Goal: Book appointment/travel/reservation

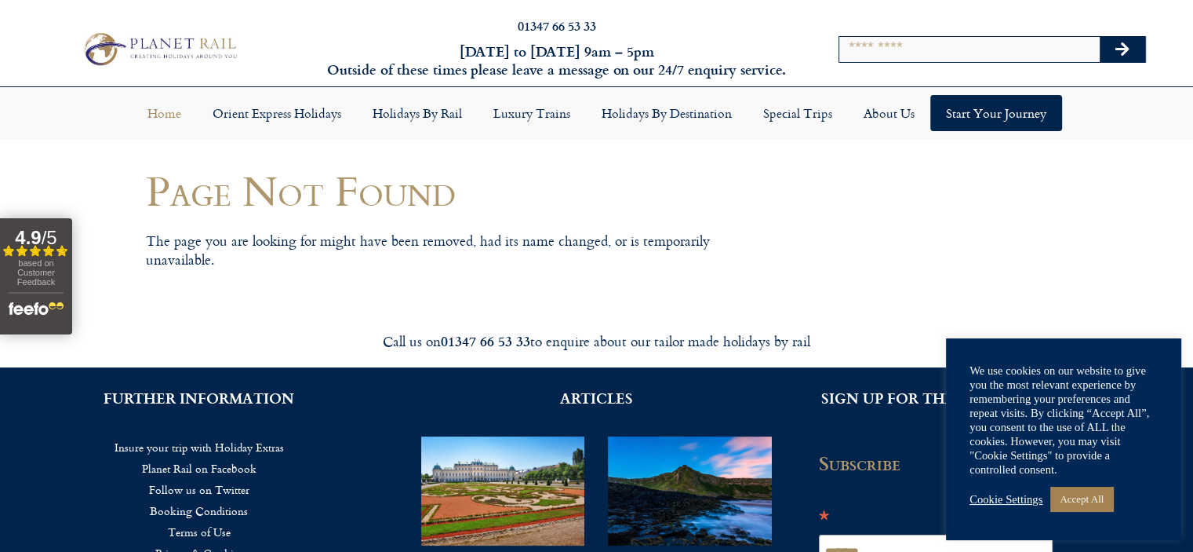
click at [166, 116] on link "Home" at bounding box center [164, 113] width 65 height 36
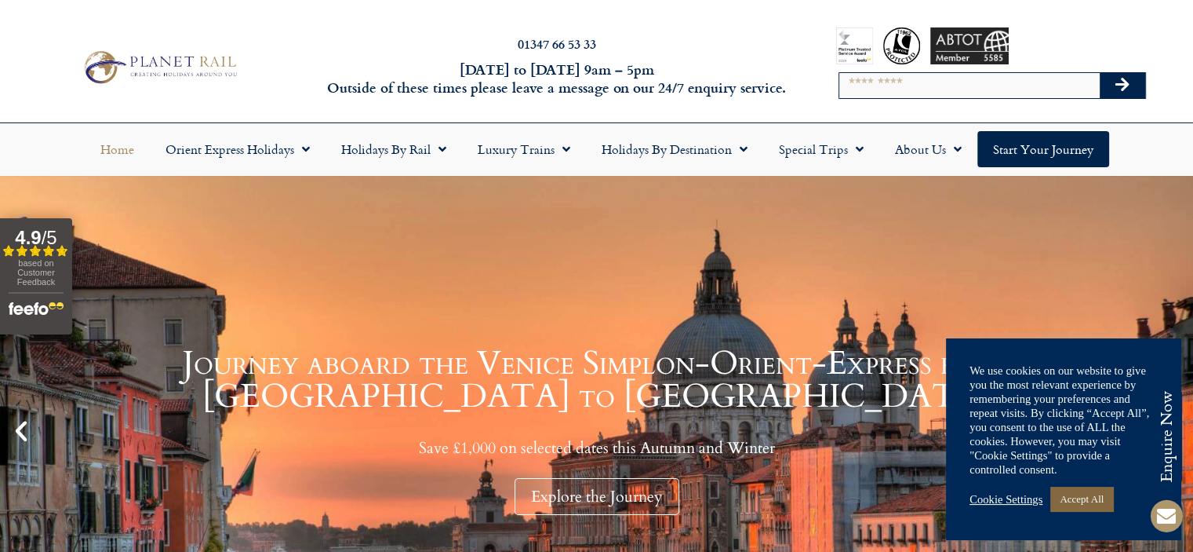
click at [1091, 495] on link "Accept All" at bounding box center [1082, 498] width 63 height 24
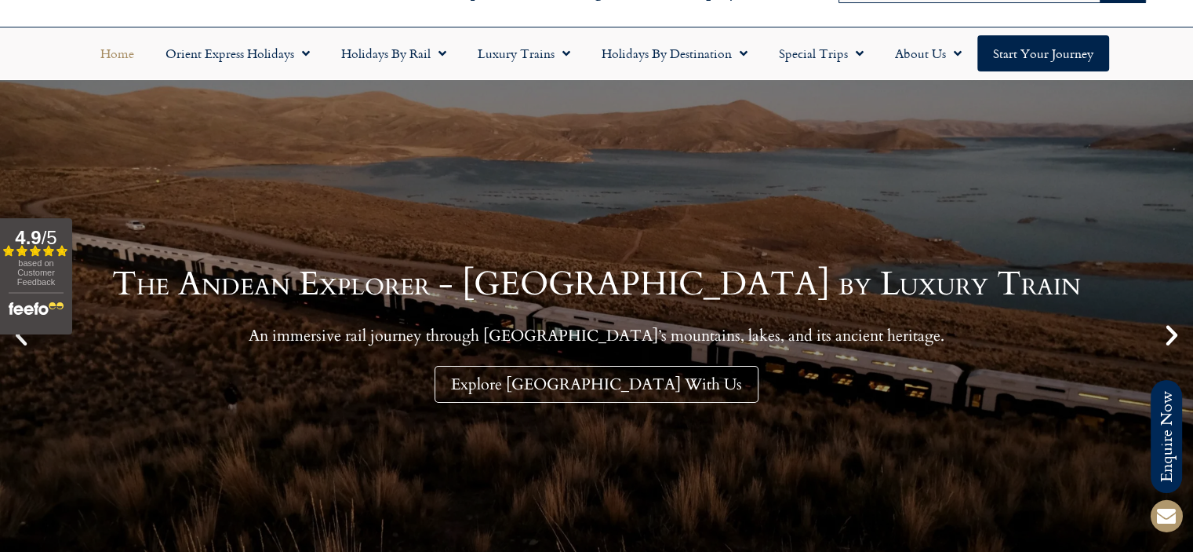
scroll to position [126, 0]
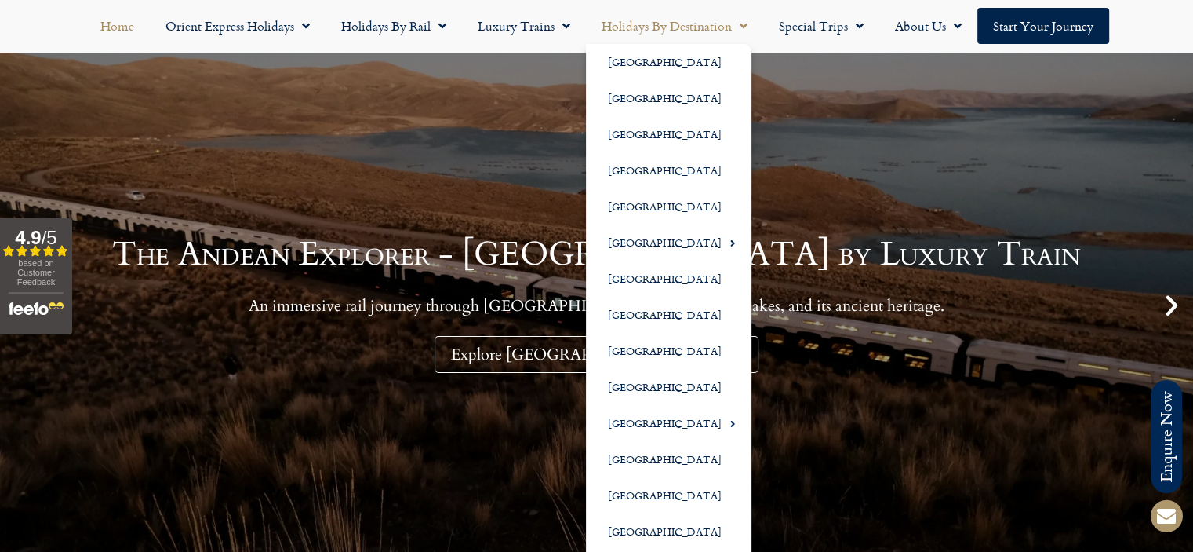
click at [732, 23] on span "Menu" at bounding box center [740, 26] width 16 height 28
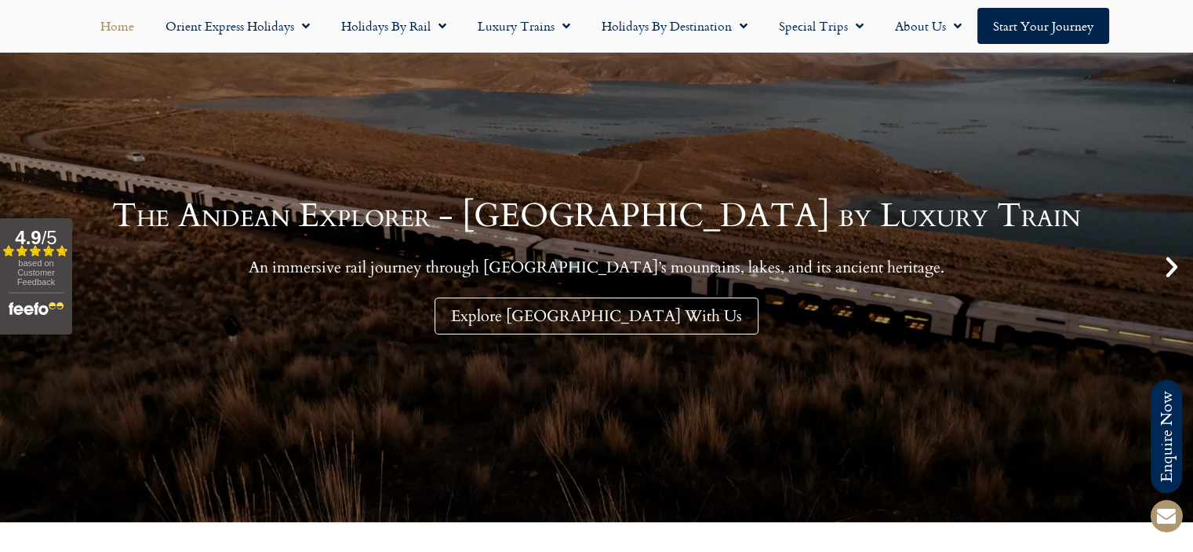
scroll to position [188, 0]
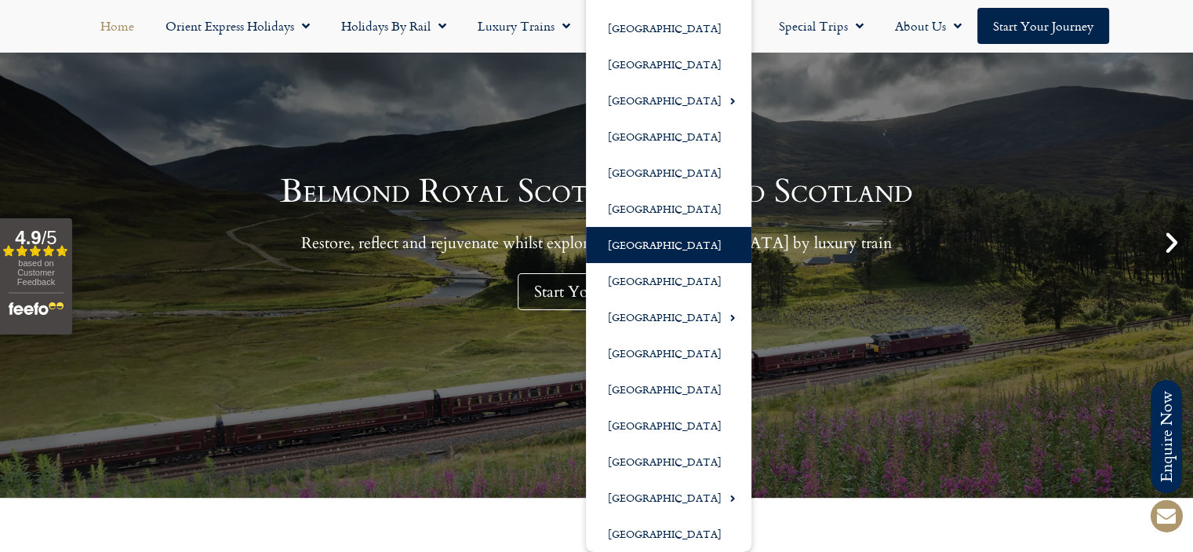
click at [640, 246] on link "[GEOGRAPHIC_DATA]" at bounding box center [669, 245] width 166 height 36
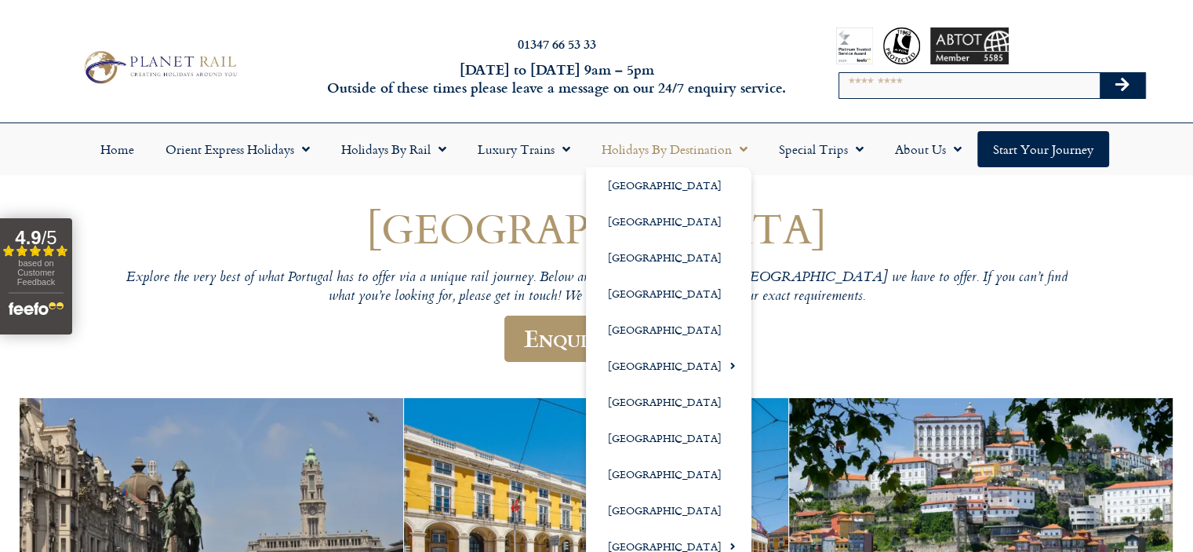
click at [670, 149] on link "Holidays by Destination" at bounding box center [674, 149] width 177 height 36
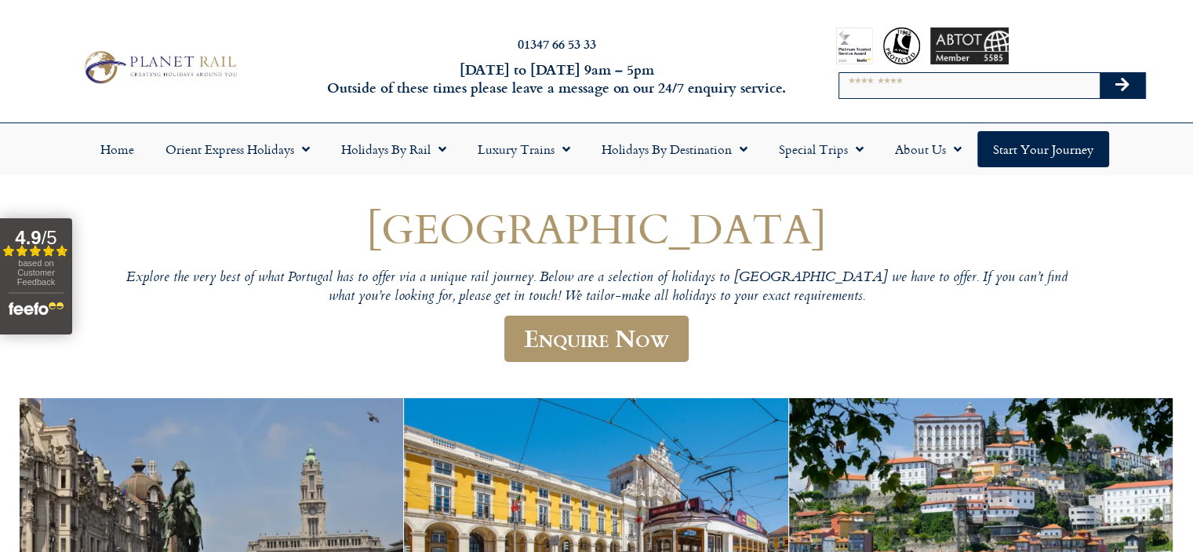
click at [741, 146] on span "Menu" at bounding box center [740, 149] width 16 height 28
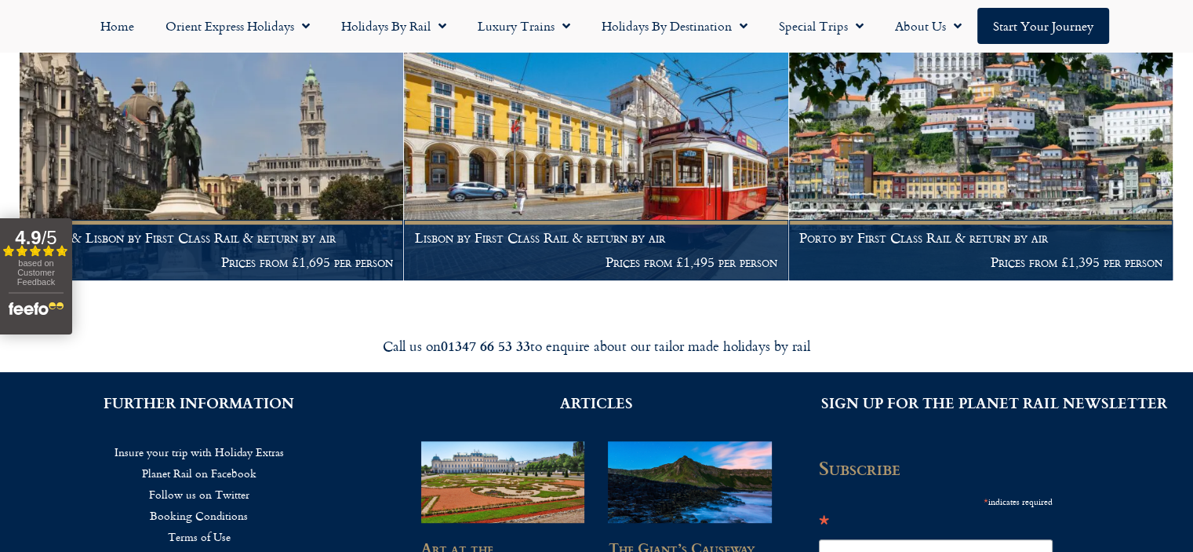
scroll to position [377, 0]
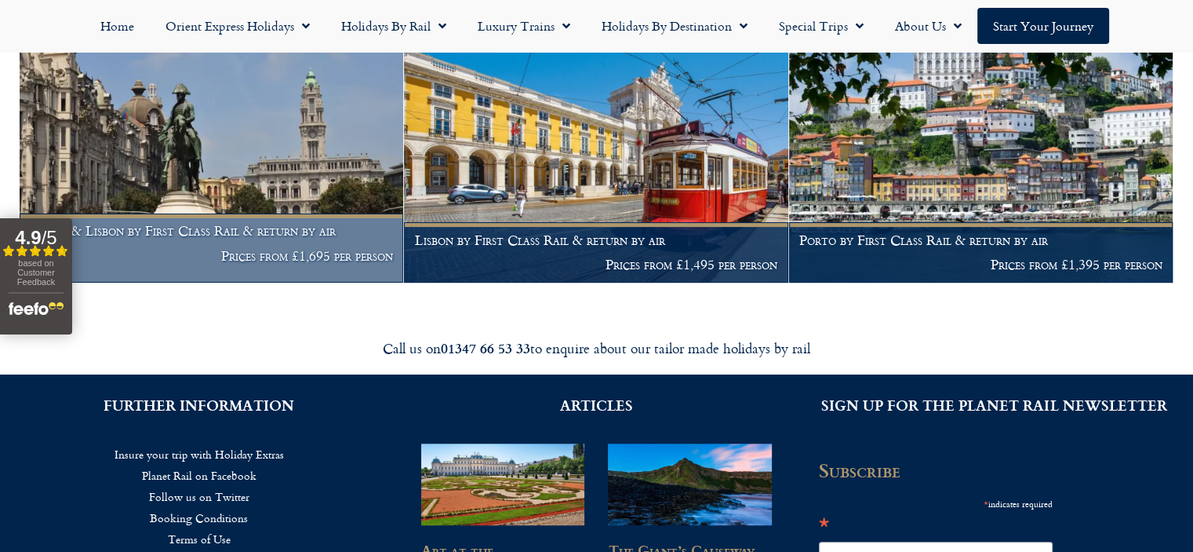
click at [242, 231] on h1 "Porto & Lisbon by First Class Rail & return by air" at bounding box center [212, 231] width 362 height 16
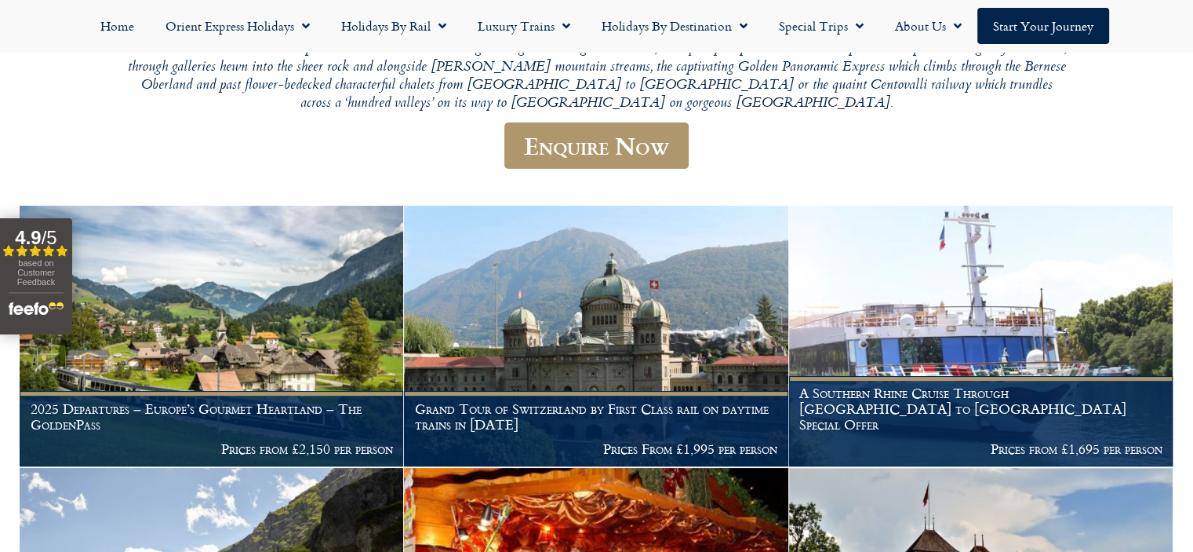
scroll to position [349, 0]
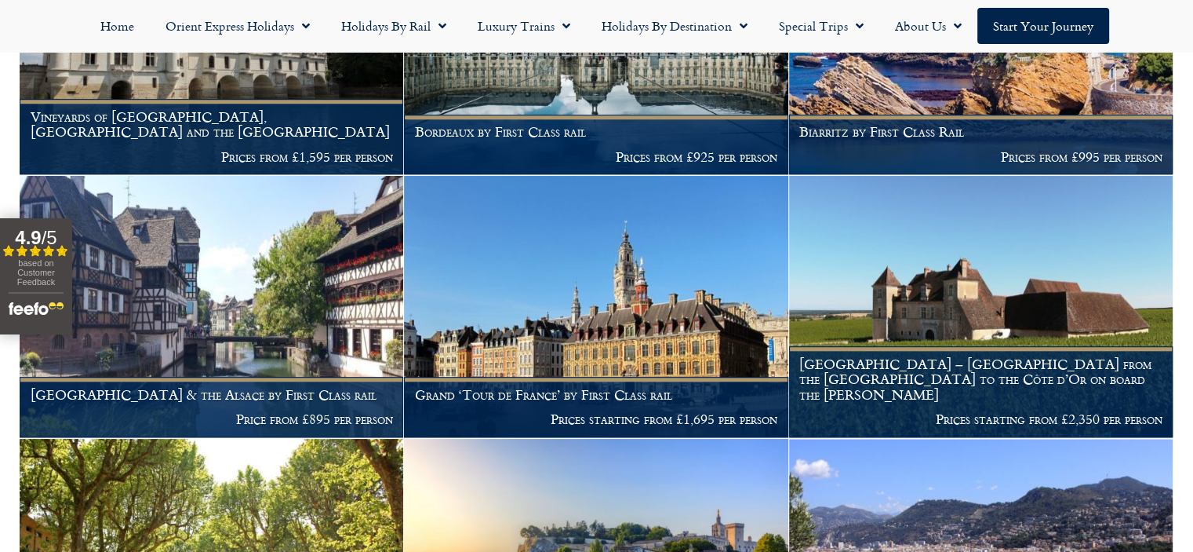
scroll to position [1466, 0]
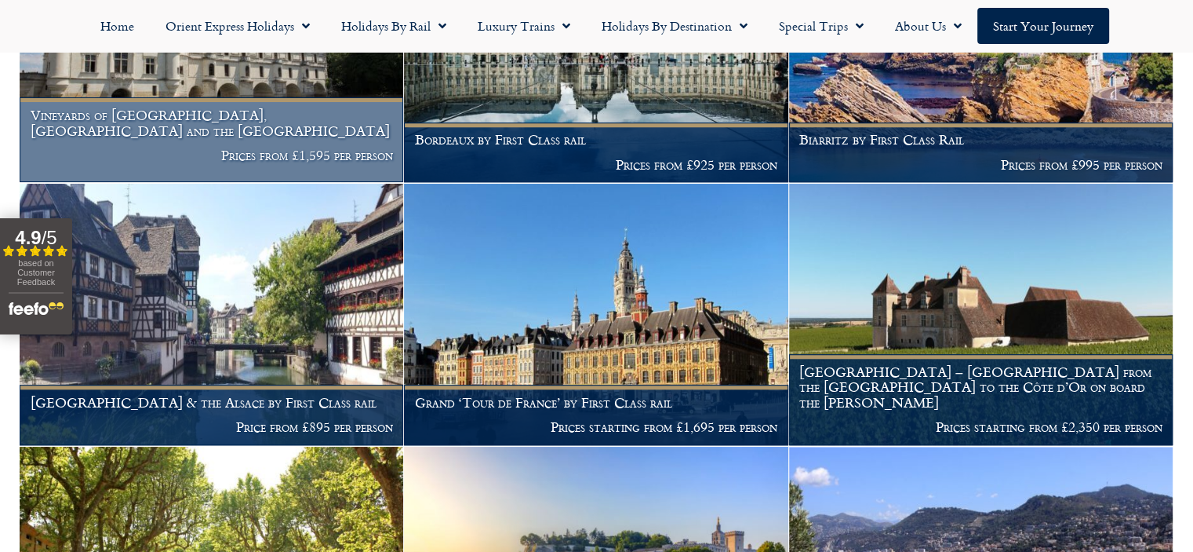
click at [273, 129] on h1 "Vineyards of [GEOGRAPHIC_DATA], [GEOGRAPHIC_DATA] and the [GEOGRAPHIC_DATA]" at bounding box center [212, 122] width 362 height 31
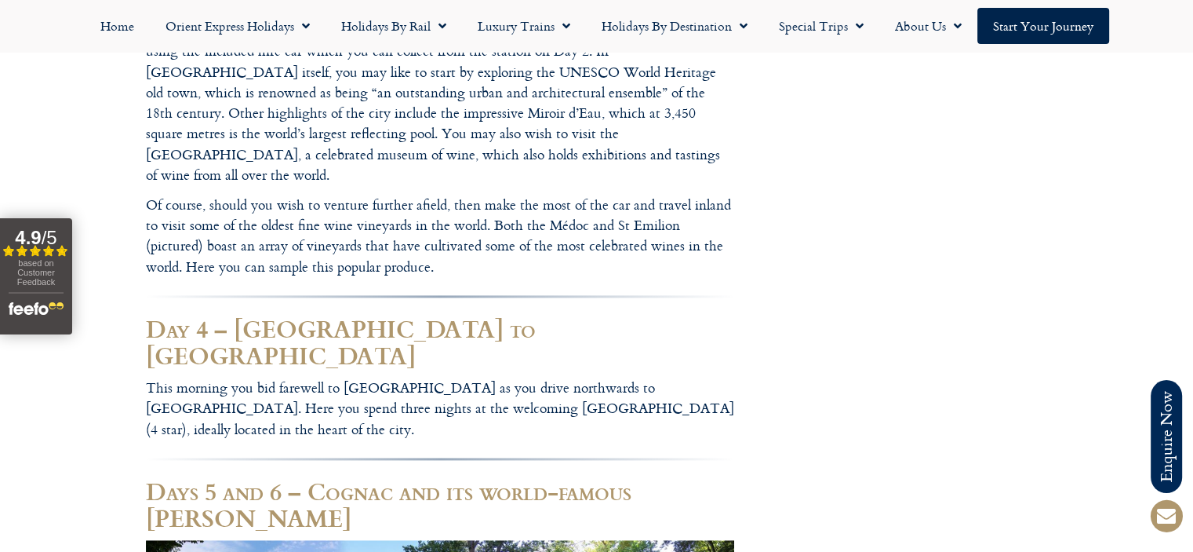
scroll to position [2020, 0]
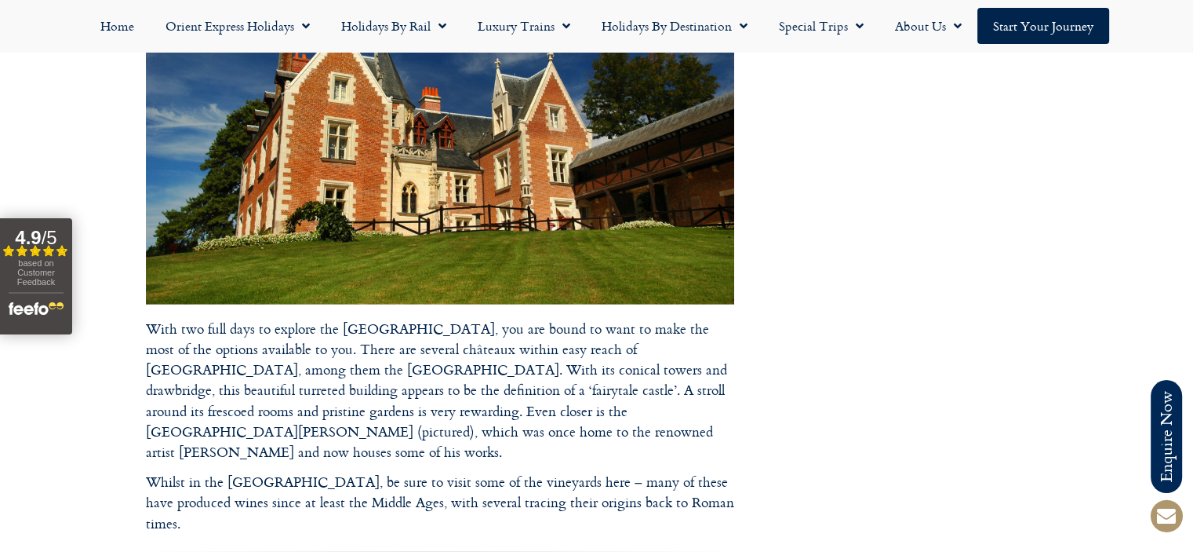
scroll to position [3760, 0]
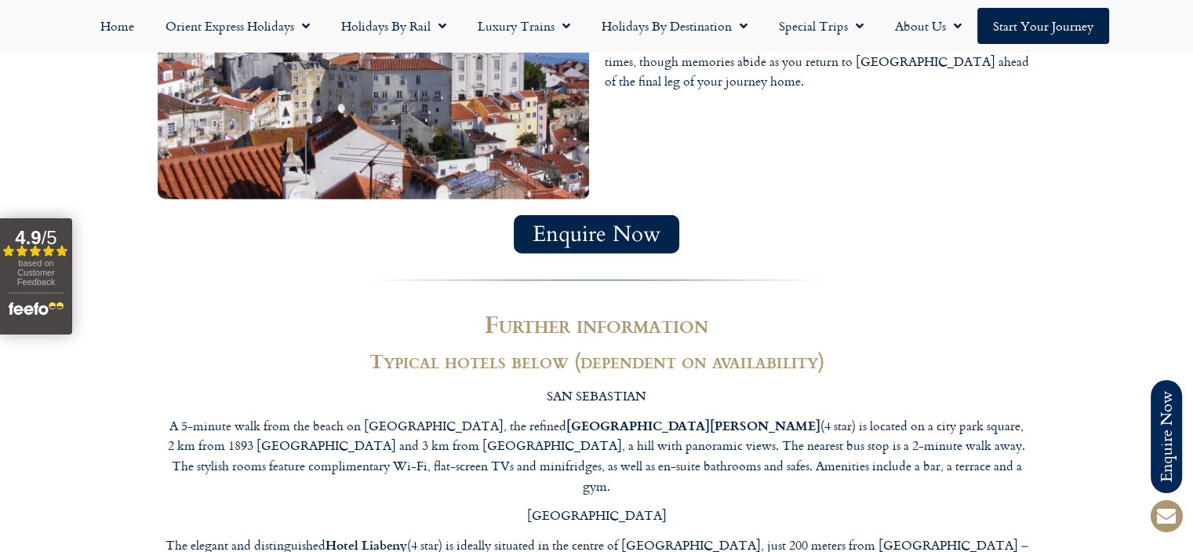
scroll to position [4327, 0]
